Goal: Download file/media

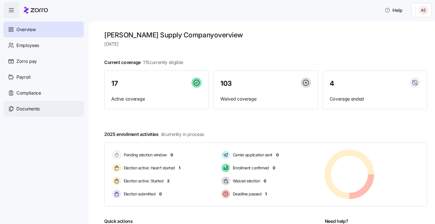
click at [35, 104] on div "Documents" at bounding box center [43, 109] width 80 height 16
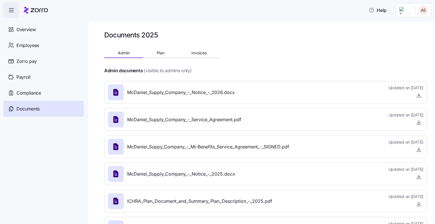
click at [193, 47] on div "Documents 2025 Admin Plan Invoices Admin documents (visible to admins only) McD…" at bounding box center [265, 137] width 323 height 213
click at [195, 50] on button "Invoices" at bounding box center [199, 53] width 42 height 8
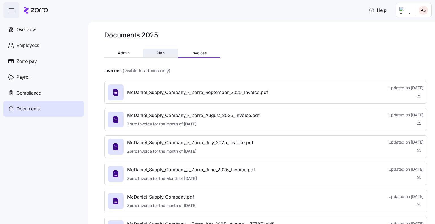
click at [162, 51] on span "Plan" at bounding box center [160, 53] width 8 height 4
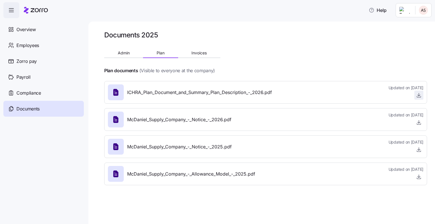
click at [417, 93] on icon "button" at bounding box center [419, 95] width 6 height 6
click at [189, 56] on button "Invoices" at bounding box center [199, 53] width 42 height 8
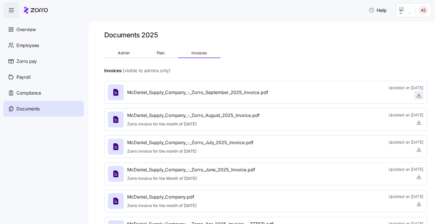
click at [416, 96] on icon "button" at bounding box center [419, 95] width 6 height 6
click at [416, 93] on icon "button" at bounding box center [419, 95] width 6 height 6
click at [261, 99] on div "McDaniel_Supply_Company_-_Zorro_September_2025_Invoice.pdf" at bounding box center [188, 92] width 160 height 16
click at [123, 48] on div "Documents 2025 Admin Plan Invoices Invoices (visible to admins only) McDaniel_S…" at bounding box center [265, 178] width 323 height 295
drag, startPoint x: 123, startPoint y: 48, endPoint x: 121, endPoint y: 52, distance: 4.9
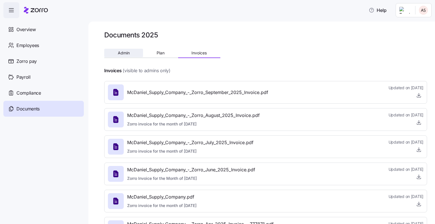
click at [121, 52] on span "Admin" at bounding box center [124, 53] width 12 height 4
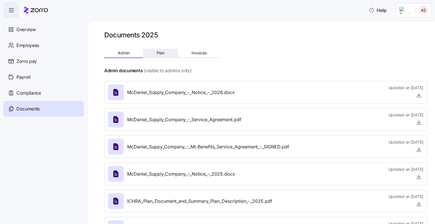
click at [154, 51] on button "Plan" at bounding box center [160, 53] width 35 height 8
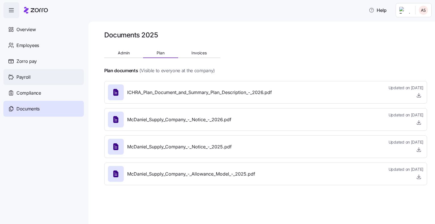
click at [36, 70] on div "Payroll" at bounding box center [43, 77] width 80 height 16
